Goal: Task Accomplishment & Management: Complete application form

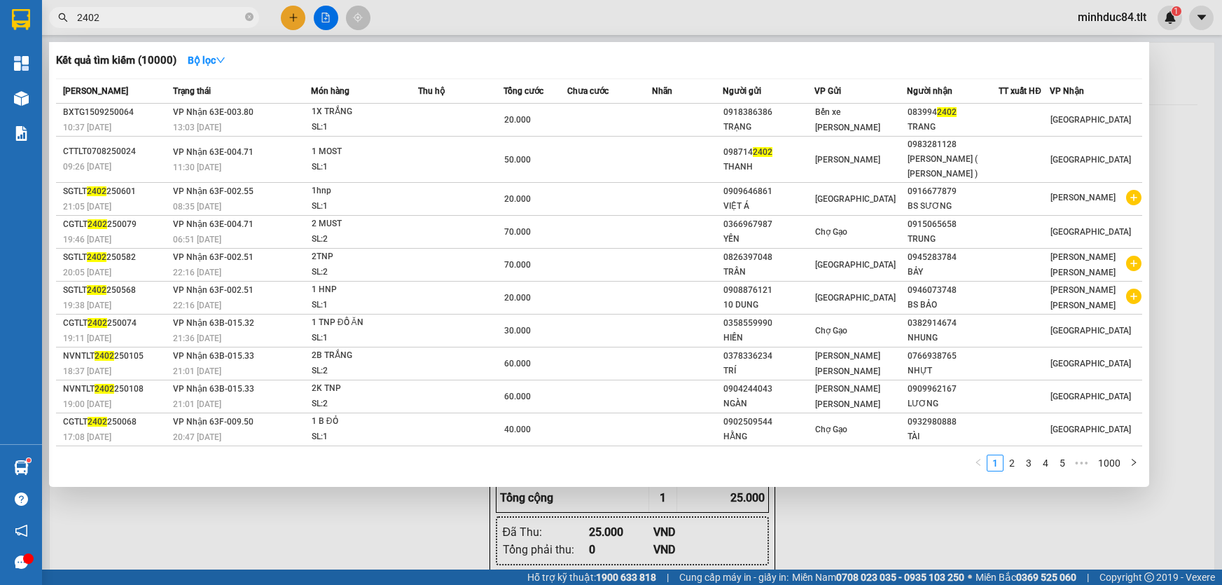
click at [212, 14] on input "2402" at bounding box center [159, 17] width 165 height 15
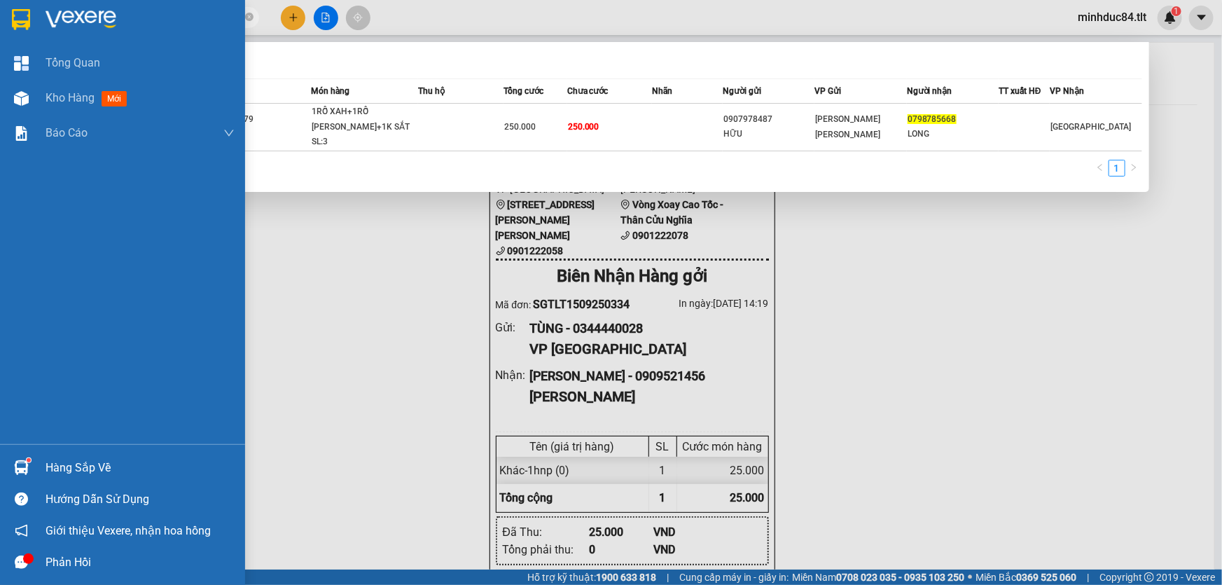
drag, startPoint x: 45, startPoint y: 82, endPoint x: 896, endPoint y: 326, distance: 886.0
click at [46, 82] on div "Kho hàng mới" at bounding box center [140, 98] width 189 height 35
click at [896, 326] on div at bounding box center [611, 292] width 1222 height 585
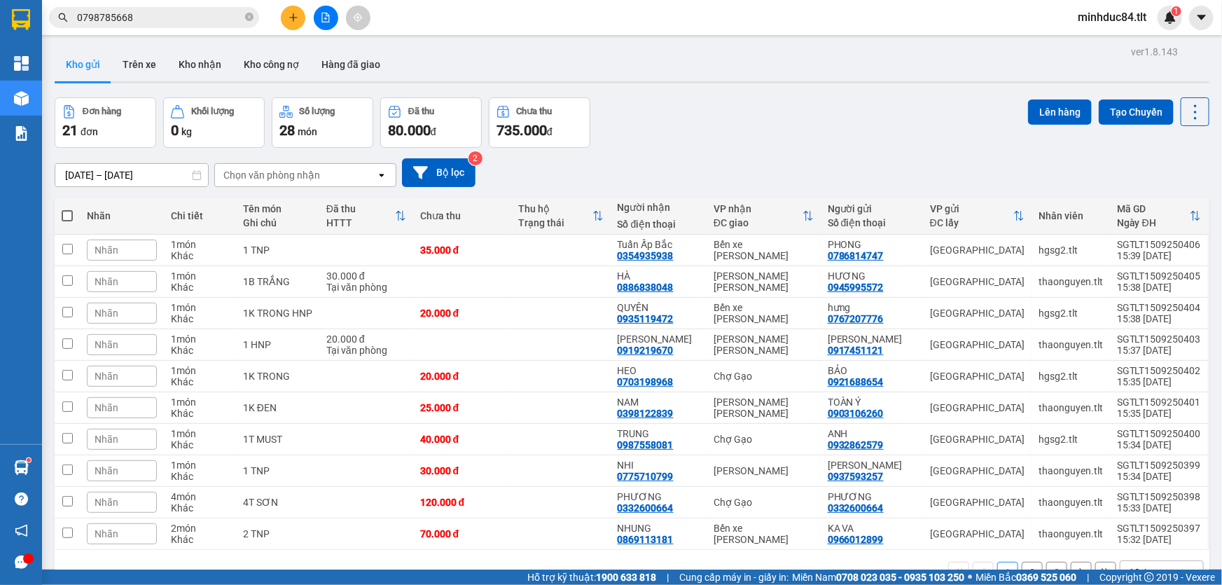
click at [311, 16] on div at bounding box center [325, 18] width 105 height 25
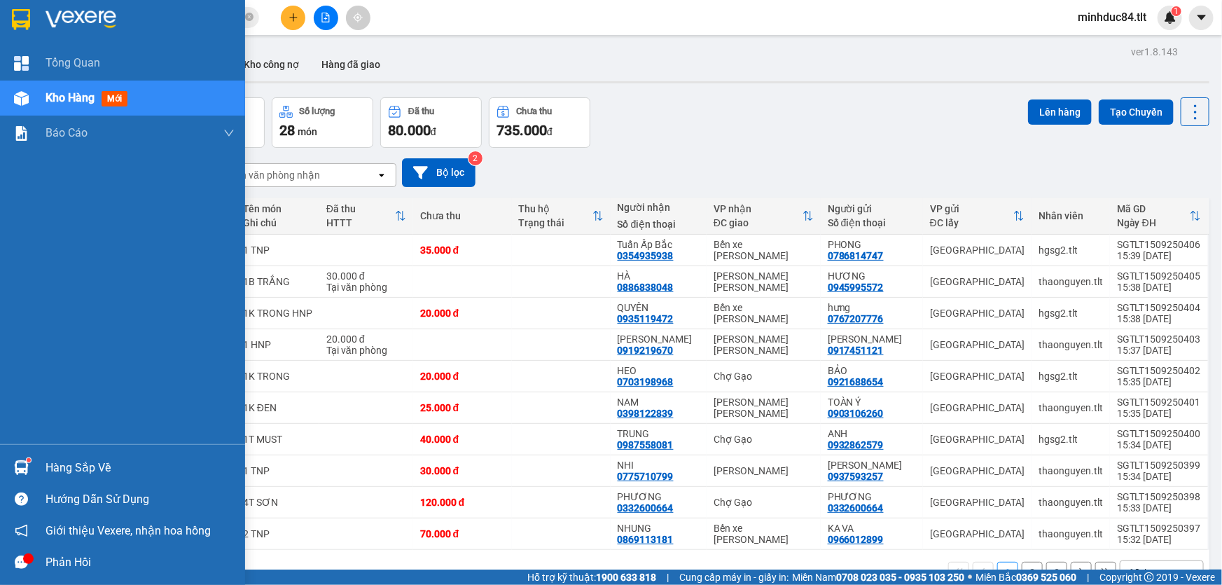
click at [32, 463] on div at bounding box center [21, 467] width 25 height 25
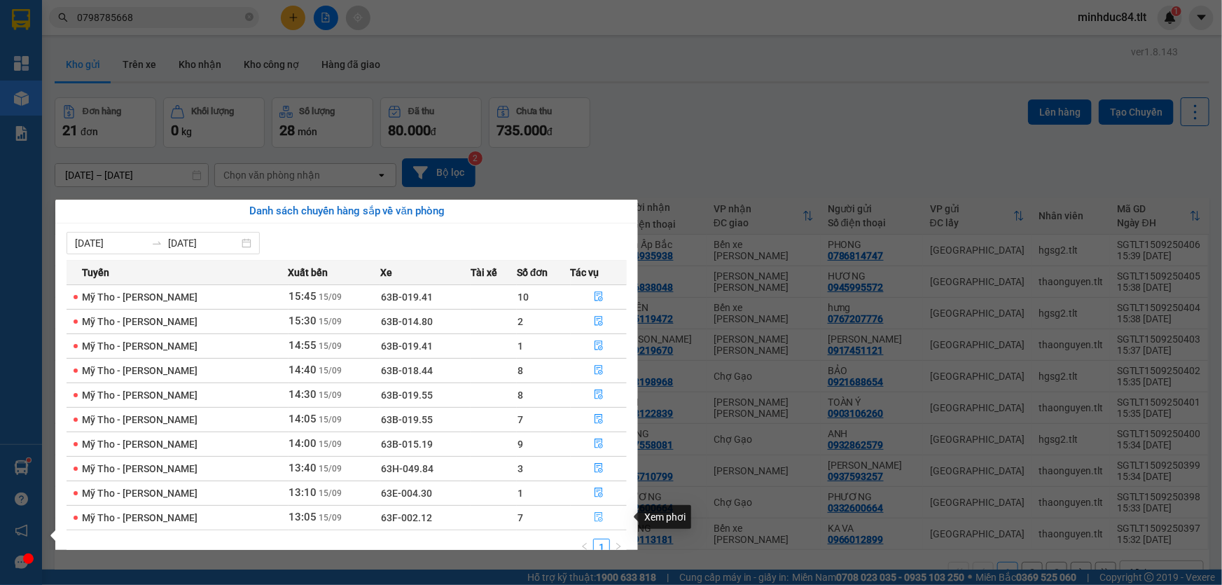
click at [600, 519] on icon "file-done" at bounding box center [599, 517] width 10 height 10
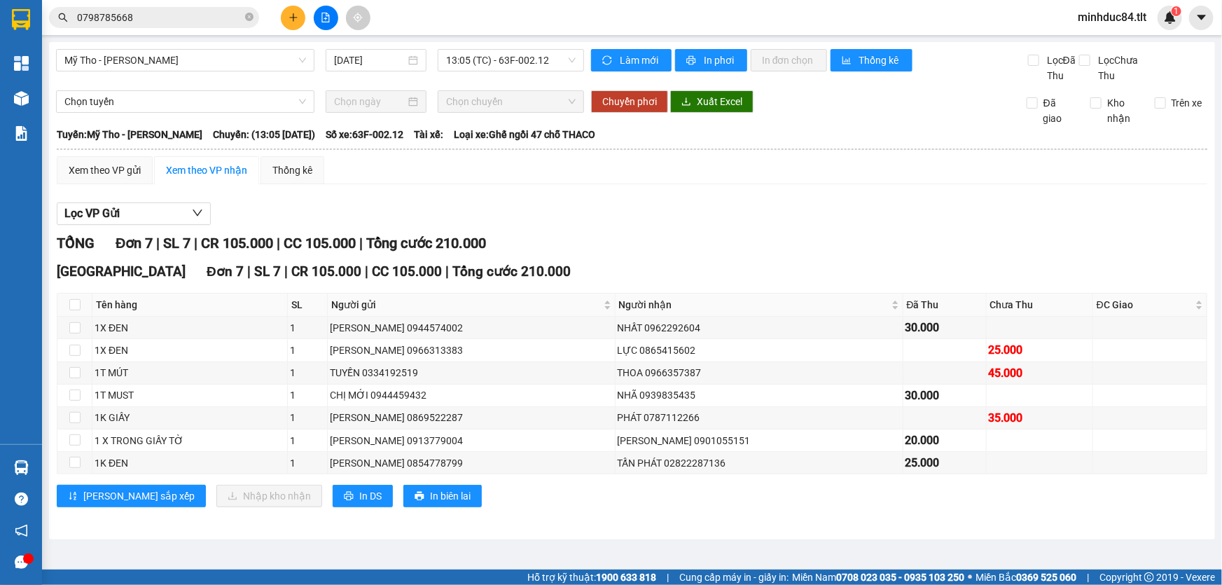
click at [218, 10] on input "0798785668" at bounding box center [159, 17] width 165 height 15
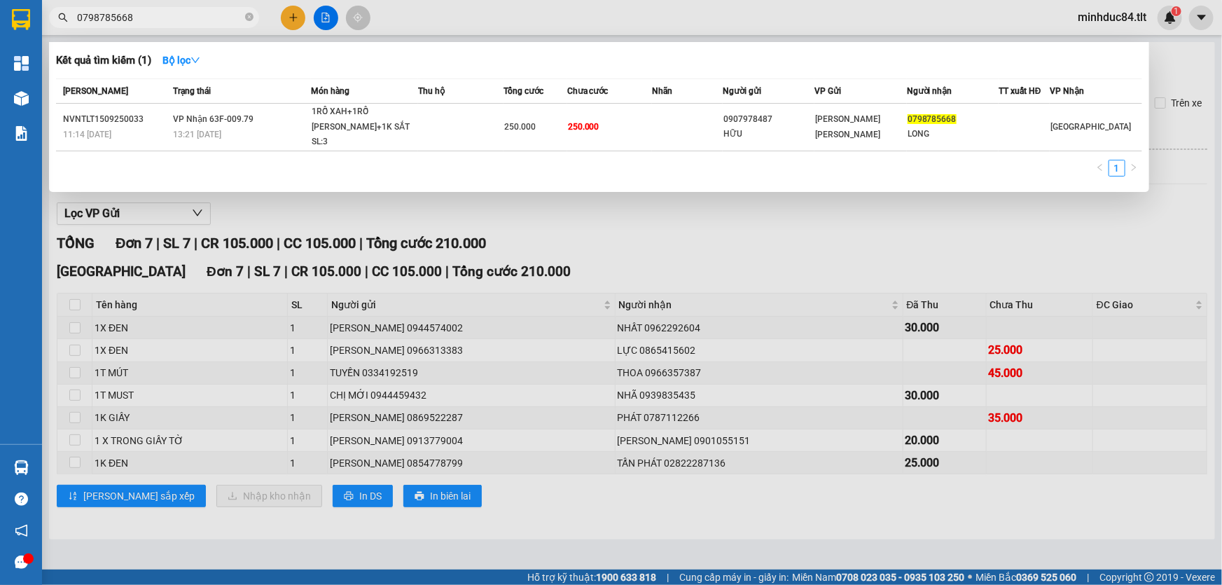
click at [218, 10] on input "0798785668" at bounding box center [159, 17] width 165 height 15
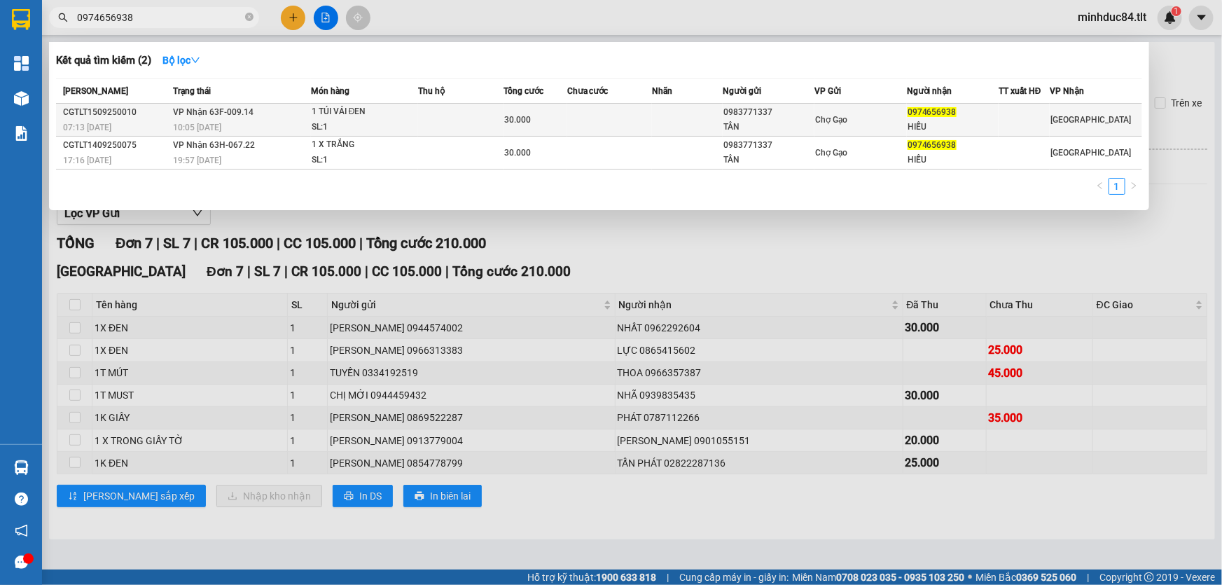
type input "0974656938"
click at [433, 110] on td at bounding box center [460, 120] width 85 height 33
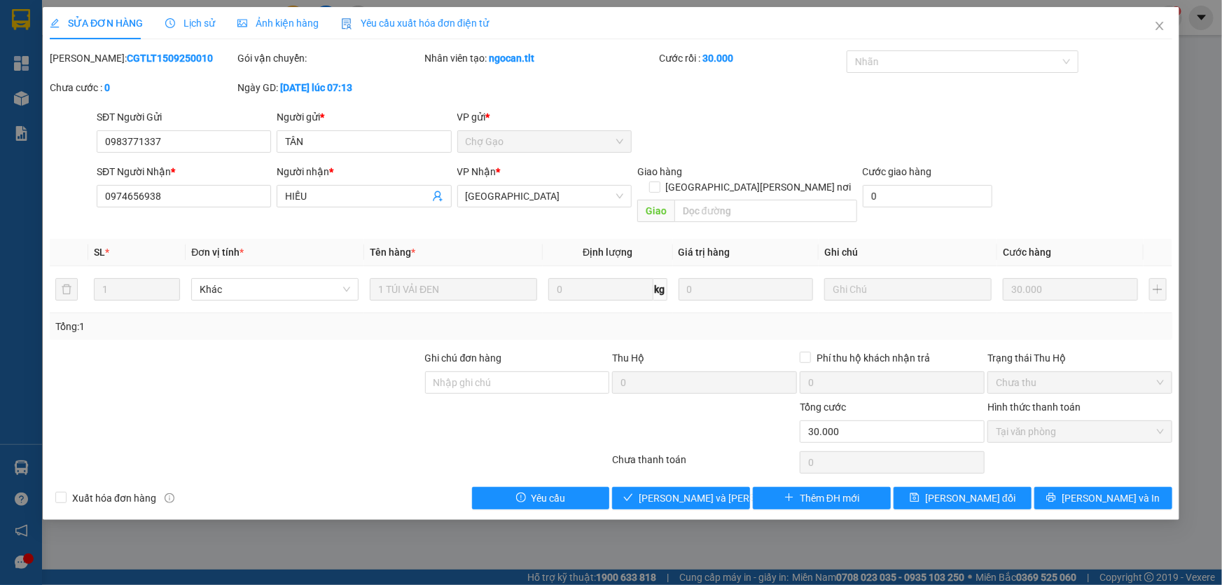
type input "0983771337"
type input "TÂN"
type input "0974656938"
type input "HIẾU"
type input "30.000"
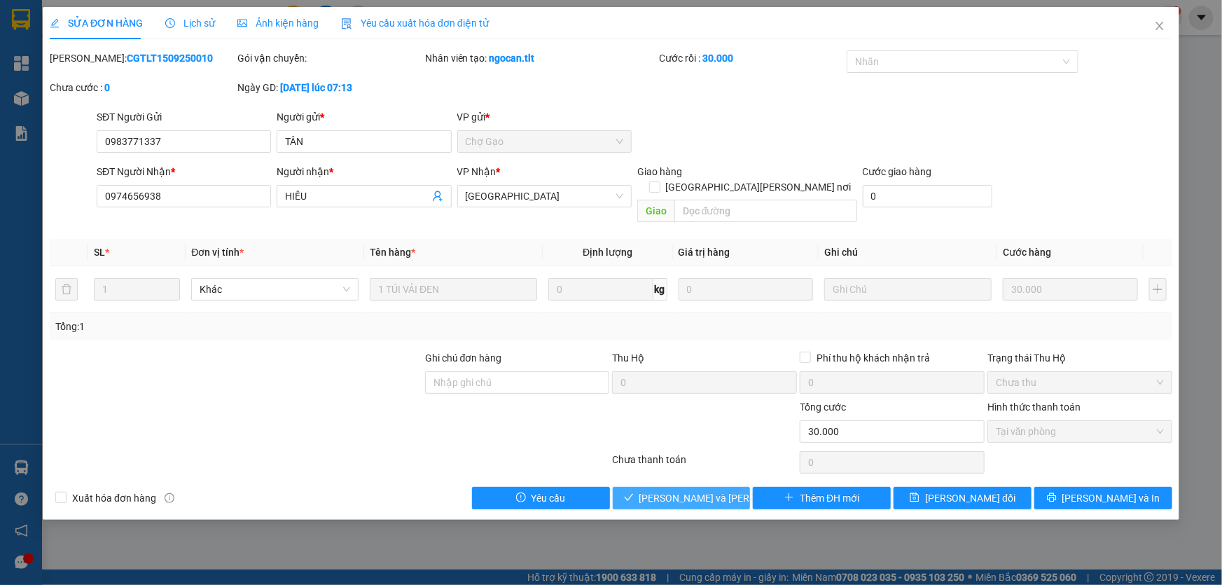
click at [736, 487] on button "[PERSON_NAME] và [PERSON_NAME] hàng" at bounding box center [682, 498] width 138 height 22
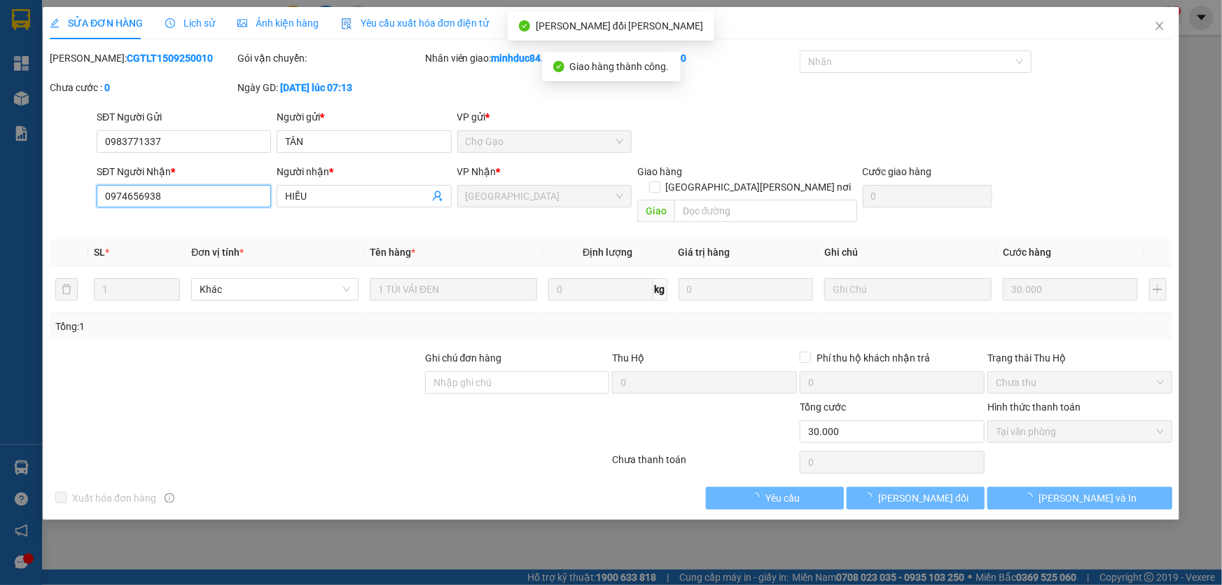
click at [183, 189] on input "0974656938" at bounding box center [184, 196] width 174 height 22
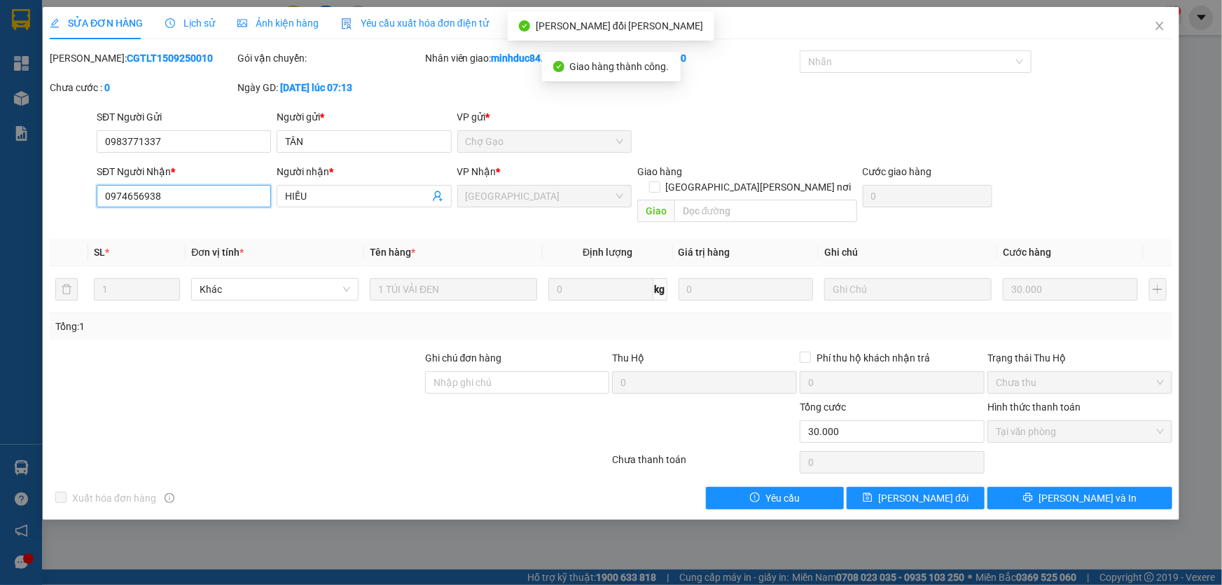
click at [184, 189] on input "0974656938" at bounding box center [184, 196] width 174 height 22
click at [1155, 29] on icon "close" at bounding box center [1159, 25] width 11 height 11
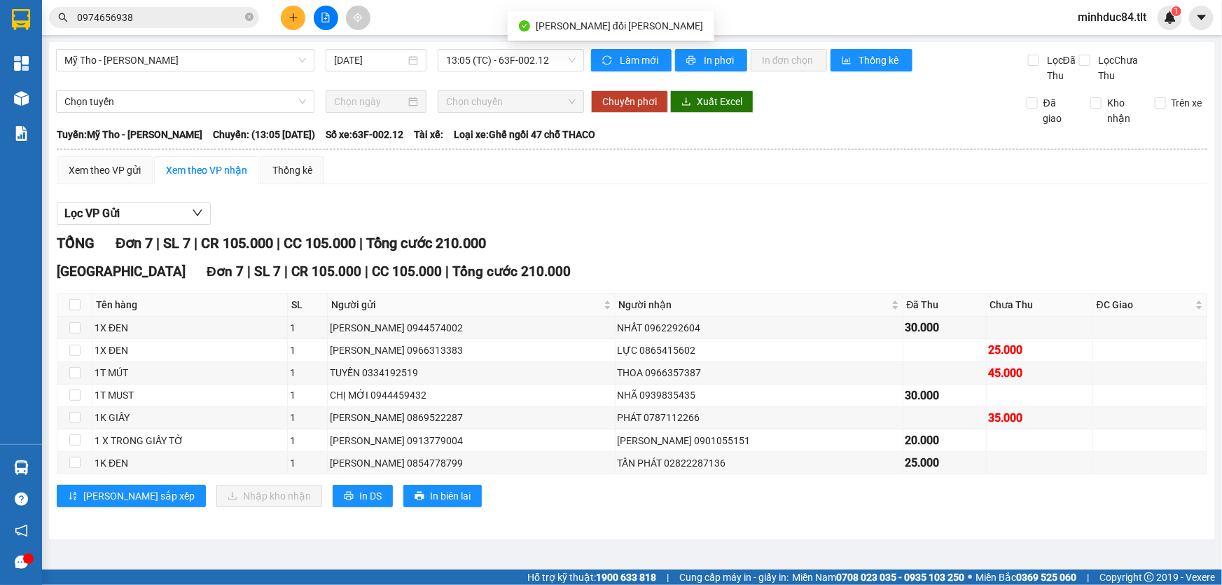
click at [292, 15] on icon "plus" at bounding box center [294, 18] width 10 height 10
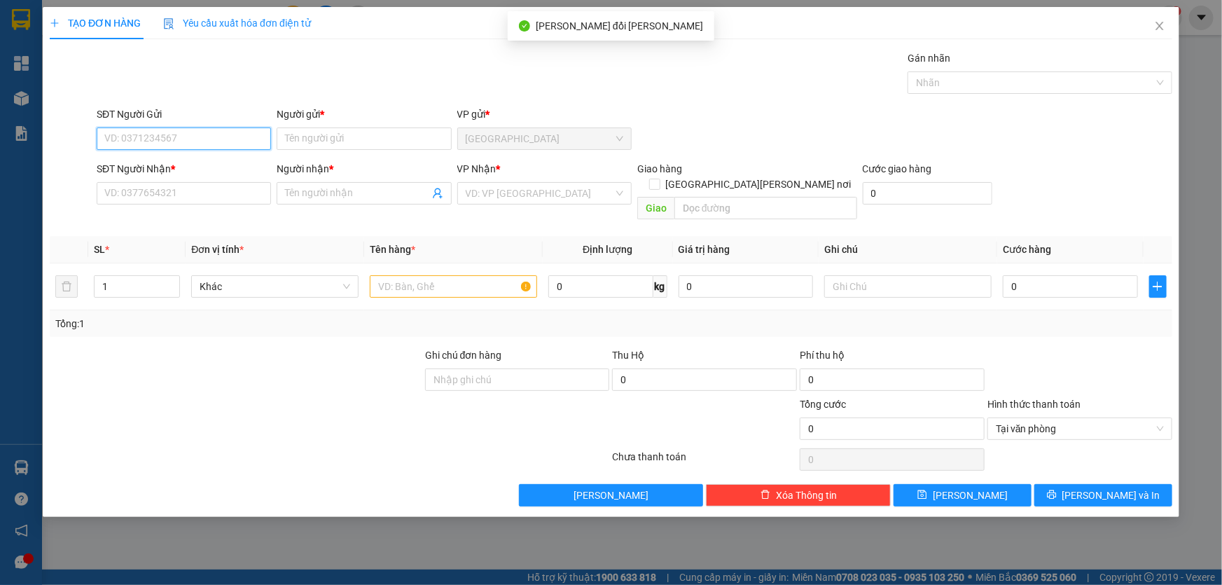
click at [202, 140] on input "SĐT Người Gửi" at bounding box center [184, 138] width 174 height 22
paste input "0974656938"
type input "0974656938"
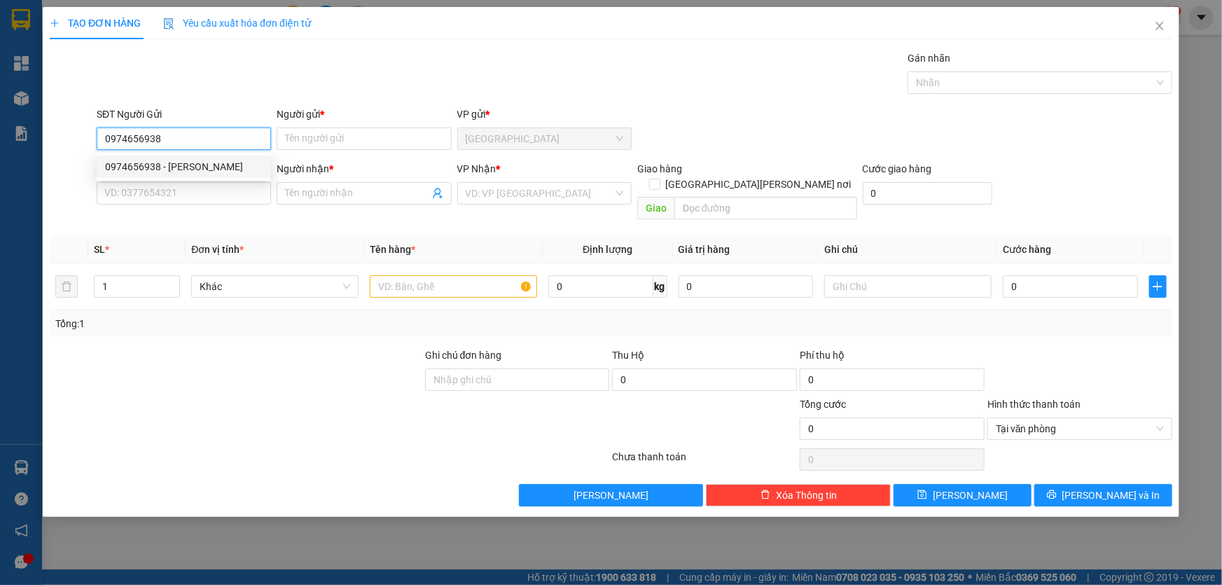
click at [203, 165] on div "0974656938 - [PERSON_NAME]" at bounding box center [184, 166] width 158 height 15
type input "HIẾU"
type input "0974656938"
click at [203, 193] on input "SĐT Người Nhận *" at bounding box center [184, 193] width 174 height 22
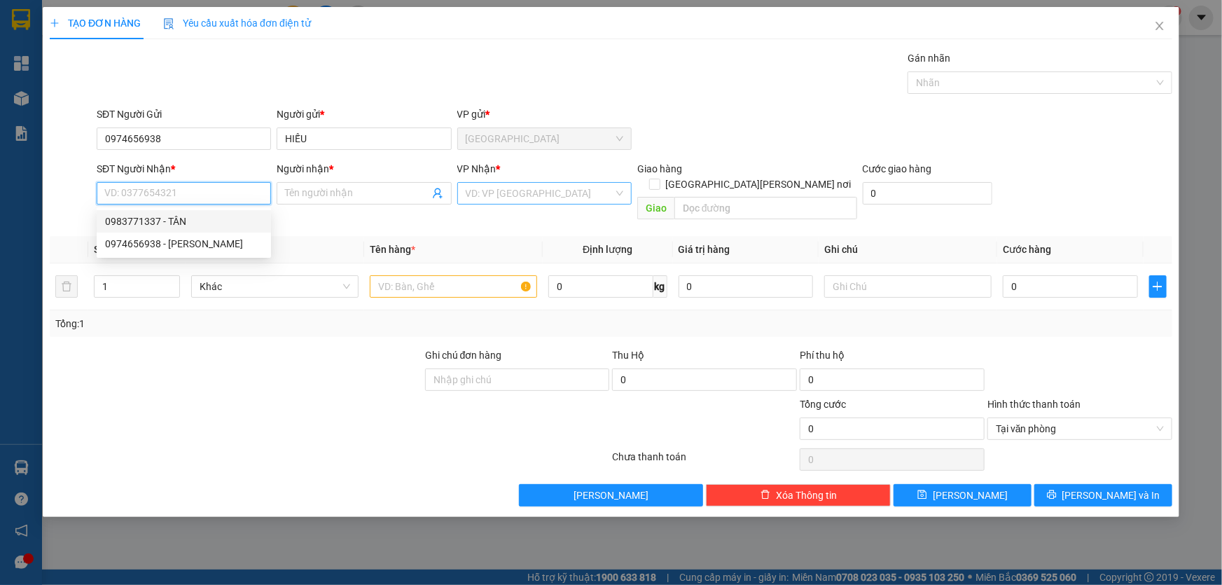
drag, startPoint x: 203, startPoint y: 221, endPoint x: 580, endPoint y: 184, distance: 378.6
click at [205, 220] on div "0983771337 - TÂN" at bounding box center [184, 221] width 158 height 15
type input "0983771337"
type input "TÂN"
click at [570, 183] on input "search" at bounding box center [540, 193] width 148 height 21
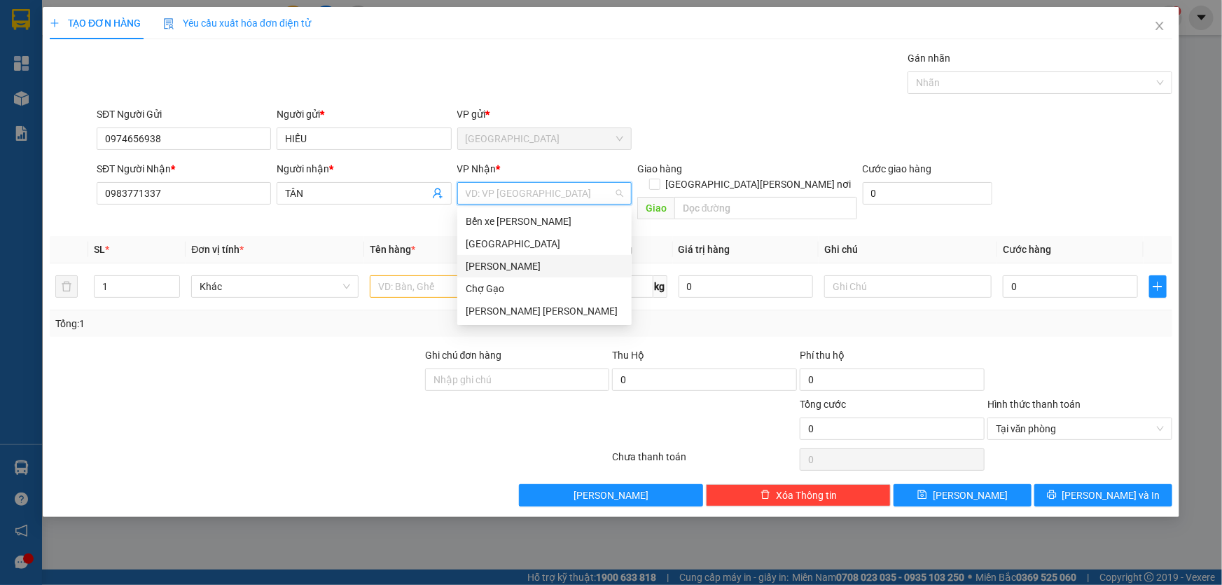
drag, startPoint x: 486, startPoint y: 276, endPoint x: 482, endPoint y: 286, distance: 10.7
click at [485, 280] on div "Bến xe [PERSON_NAME] [GEOGRAPHIC_DATA] Cao Tốc Chợ [PERSON_NAME] [PERSON_NAME]" at bounding box center [544, 266] width 174 height 112
click at [476, 286] on div "Chợ Gạo" at bounding box center [545, 288] width 158 height 15
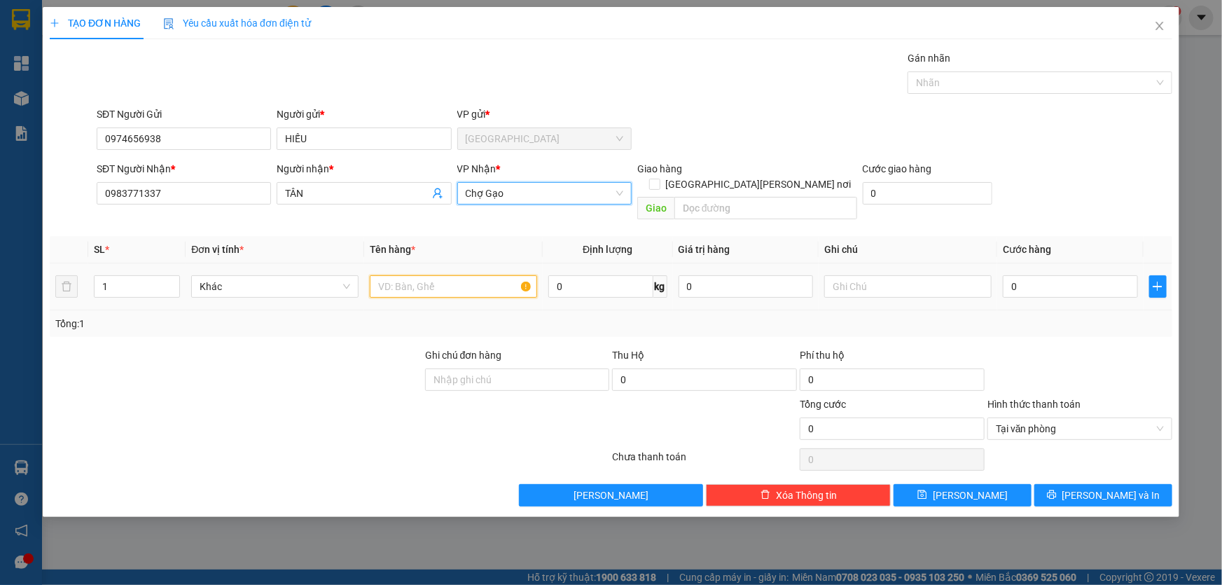
click at [476, 275] on input "text" at bounding box center [453, 286] width 167 height 22
type input "1 túi vải đen"
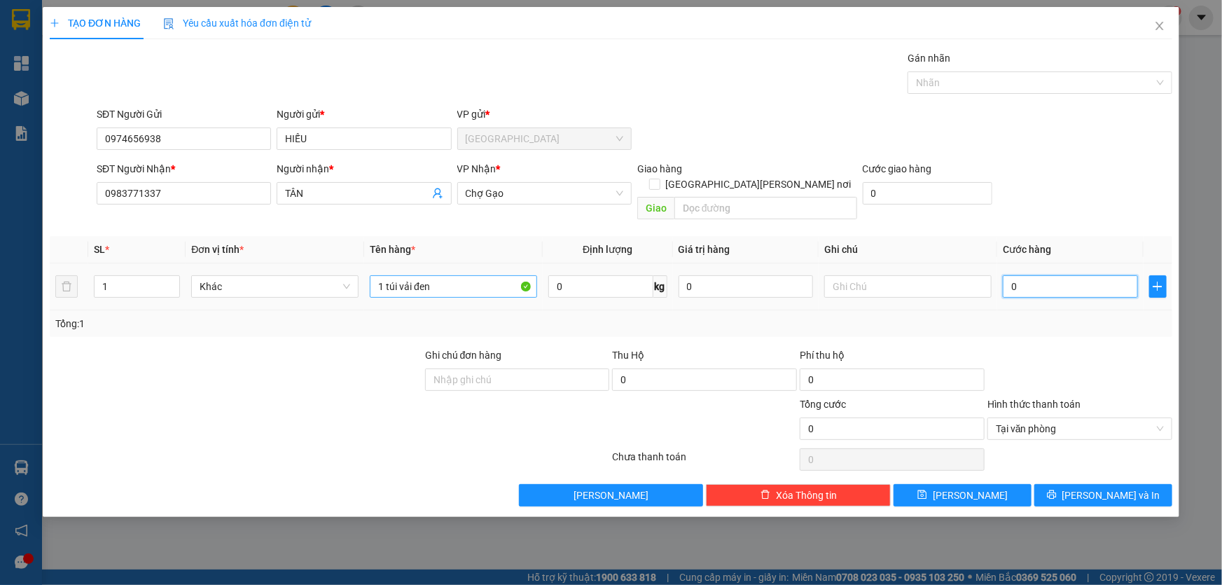
type input "3"
type input "30"
type input "30.000"
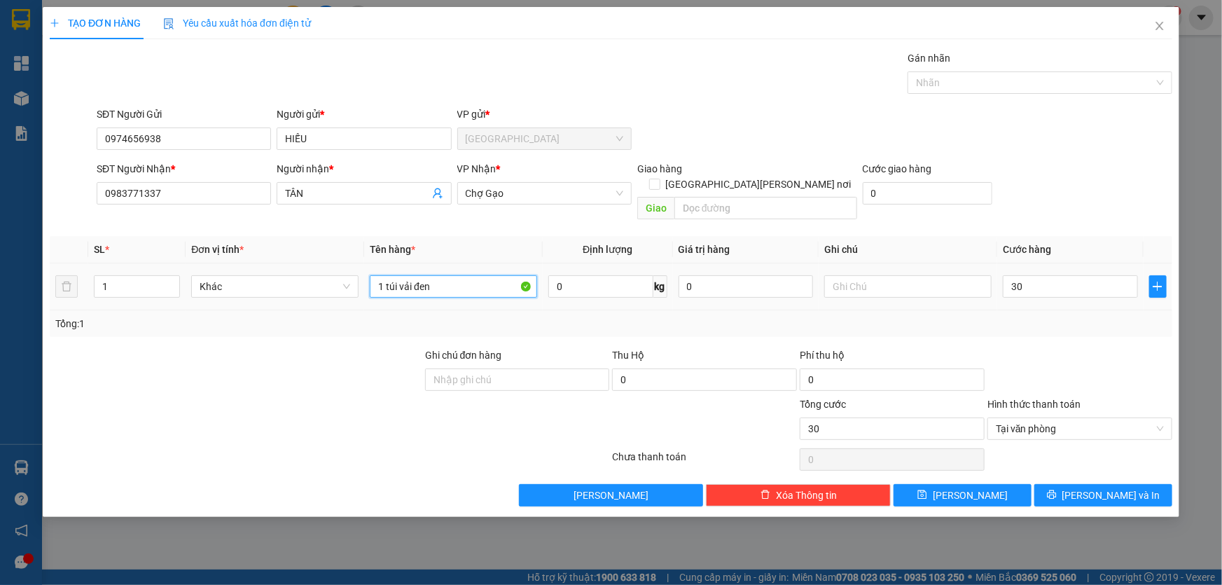
type input "30.000"
click at [476, 275] on input "1 túi vải đen" at bounding box center [453, 286] width 167 height 22
click at [434, 275] on input "1 túi vải đench" at bounding box center [453, 286] width 167 height 22
type input "1 túi vải đen ch"
type input "30.000"
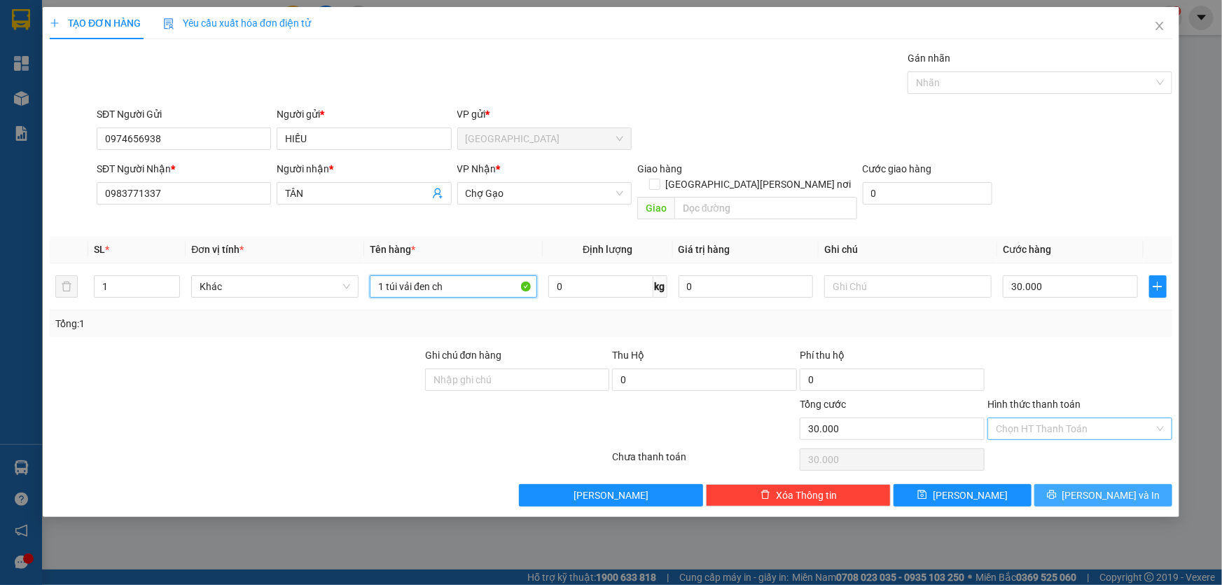
type input "1 túi vải đen ch"
click at [1097, 487] on span "[PERSON_NAME] và In" at bounding box center [1111, 494] width 98 height 15
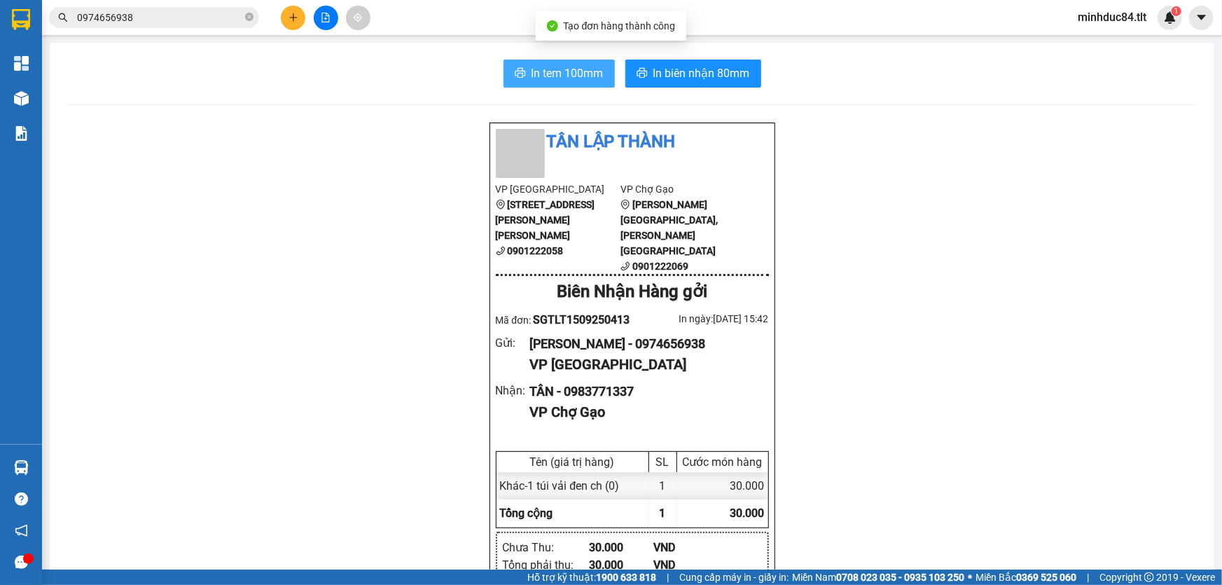
click at [595, 86] on button "In tem 100mm" at bounding box center [559, 74] width 111 height 28
click at [143, 15] on input "0974656938" at bounding box center [159, 17] width 165 height 15
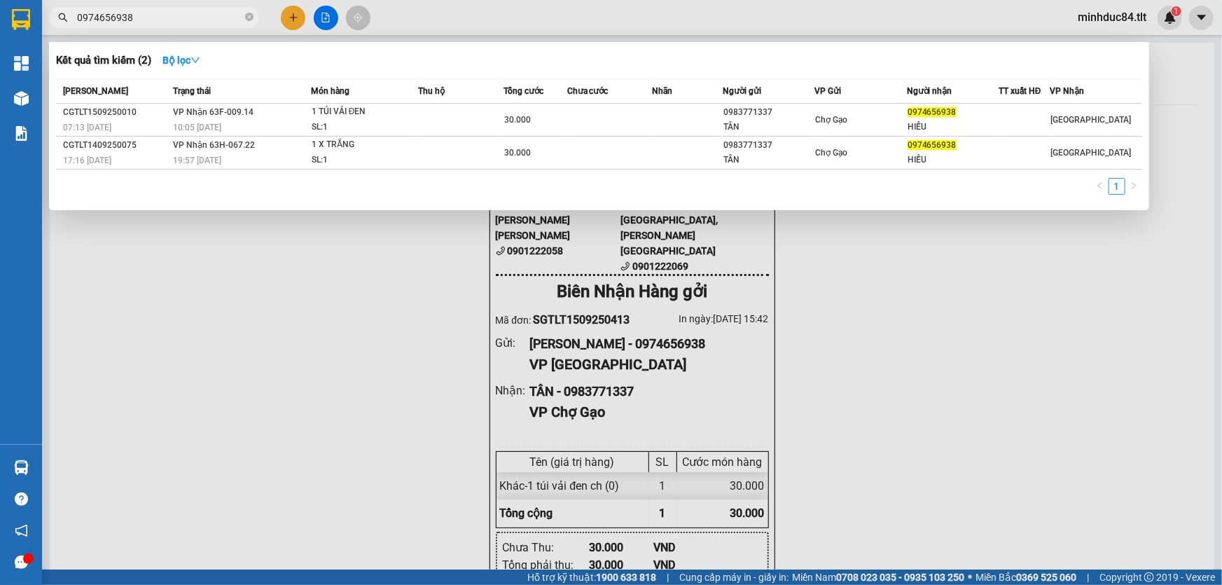
click at [143, 15] on input "0974656938" at bounding box center [159, 17] width 165 height 15
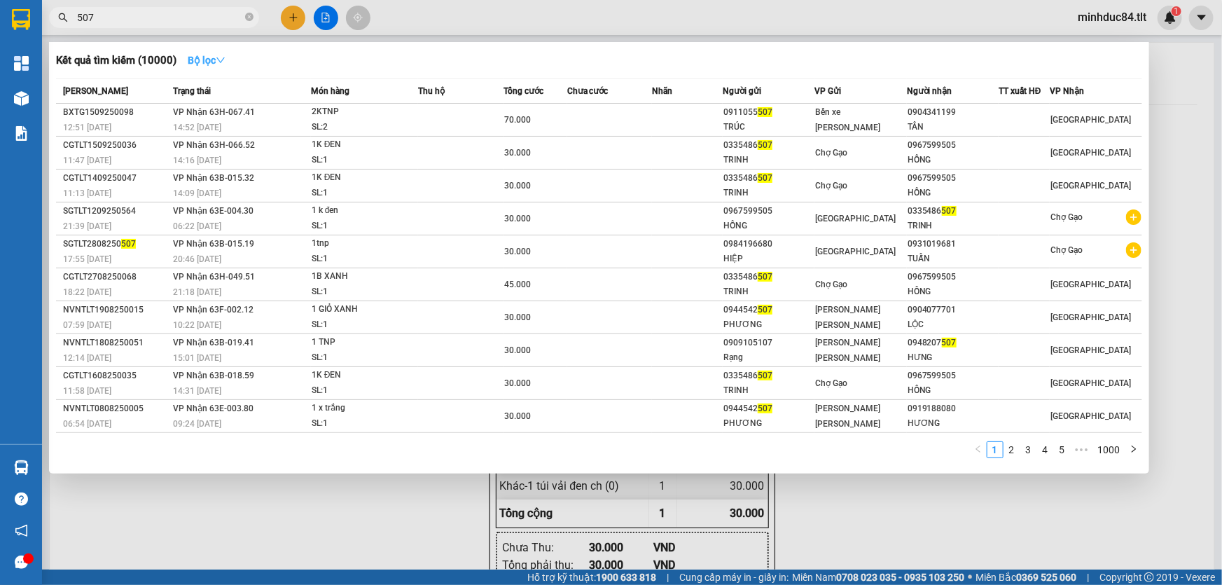
type input "507"
click at [195, 63] on strong "Bộ lọc" at bounding box center [207, 60] width 38 height 11
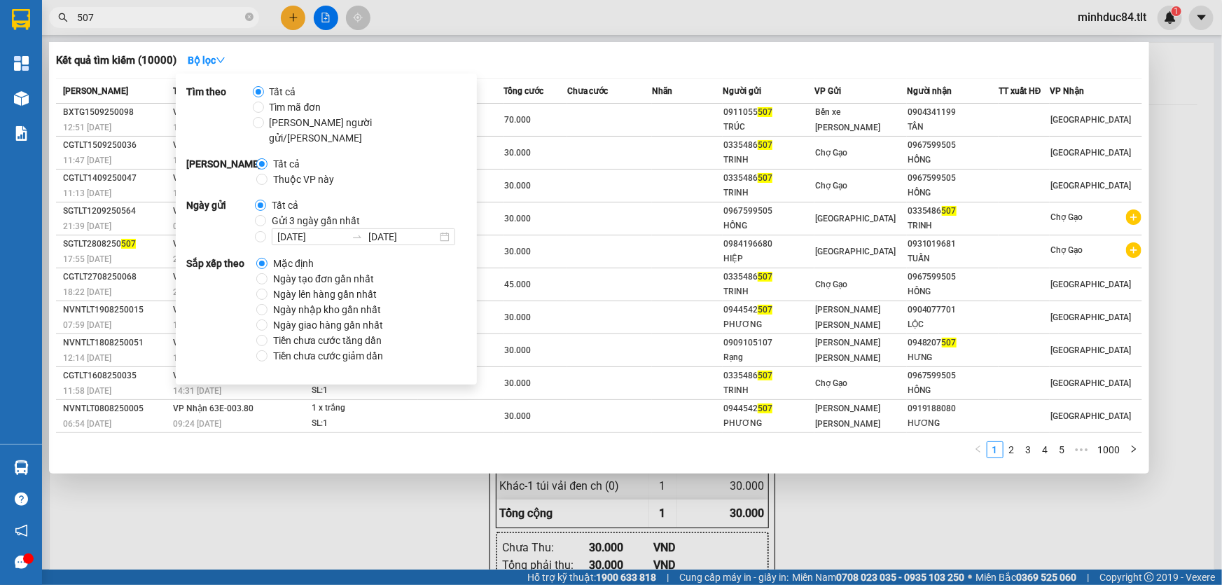
click at [272, 213] on span "Gửi 3 ngày gần nhất" at bounding box center [315, 220] width 99 height 15
click at [266, 215] on input "Gửi 3 ngày gần nhất" at bounding box center [260, 220] width 11 height 11
radio input "true"
radio input "false"
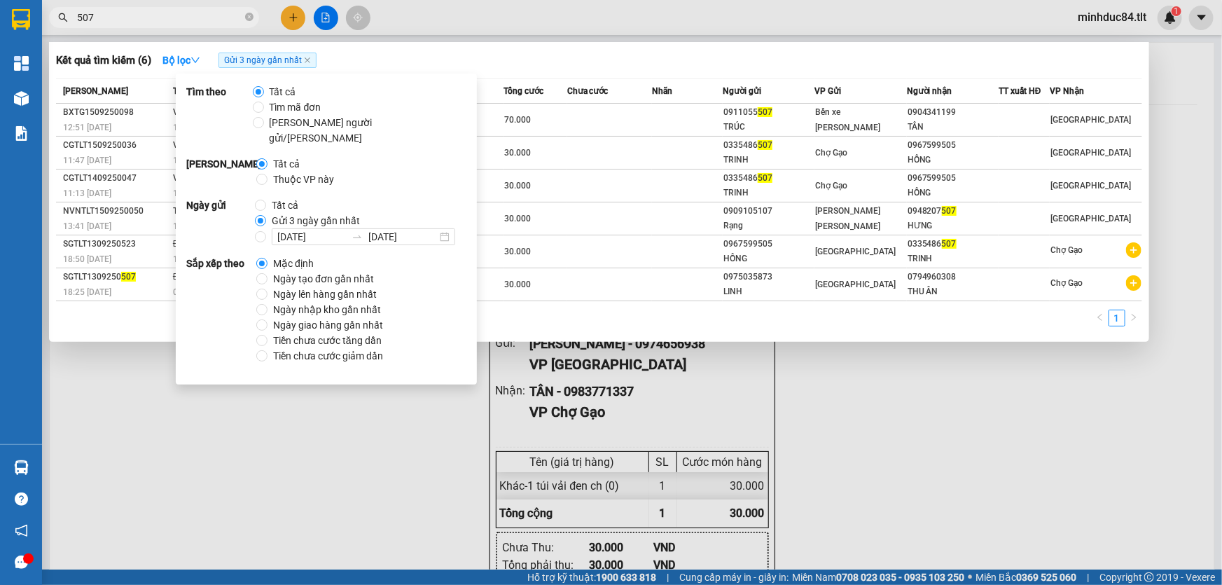
click at [536, 79] on th "Tổng cước" at bounding box center [536, 91] width 64 height 25
